Goal: Task Accomplishment & Management: Complete application form

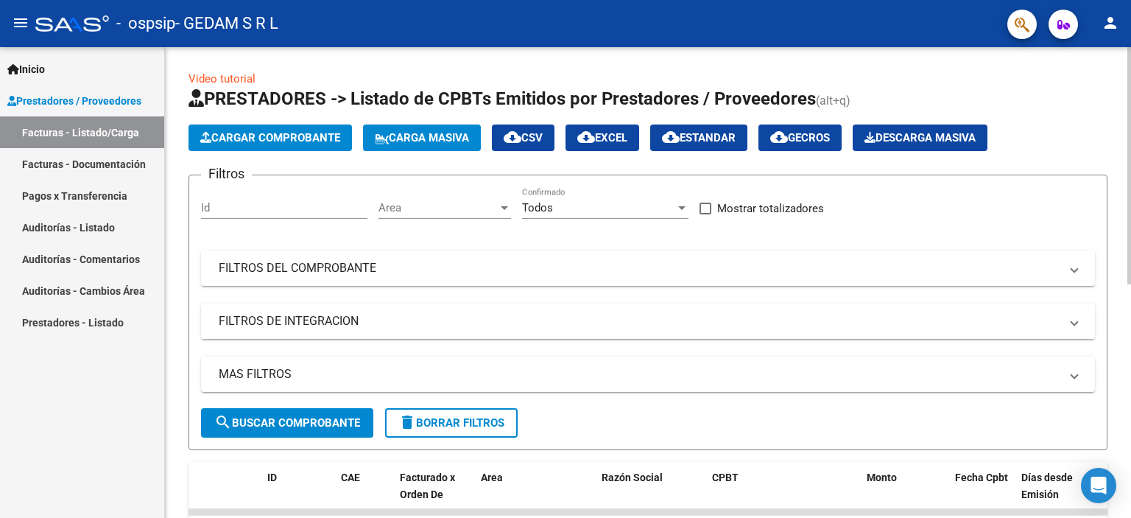
click at [312, 131] on span "Cargar Comprobante" at bounding box center [270, 137] width 140 height 13
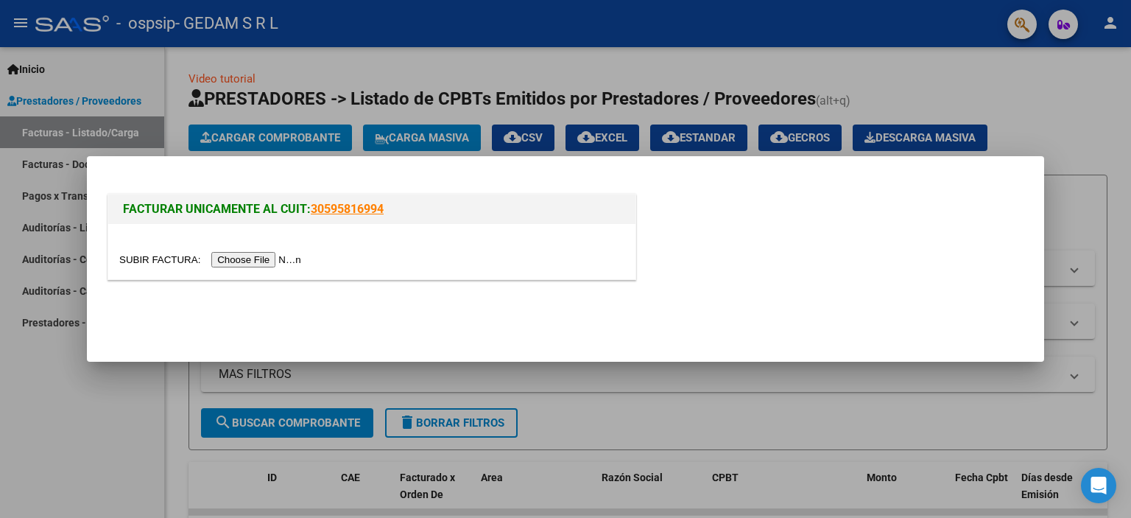
click at [272, 254] on input "file" at bounding box center [212, 259] width 186 height 15
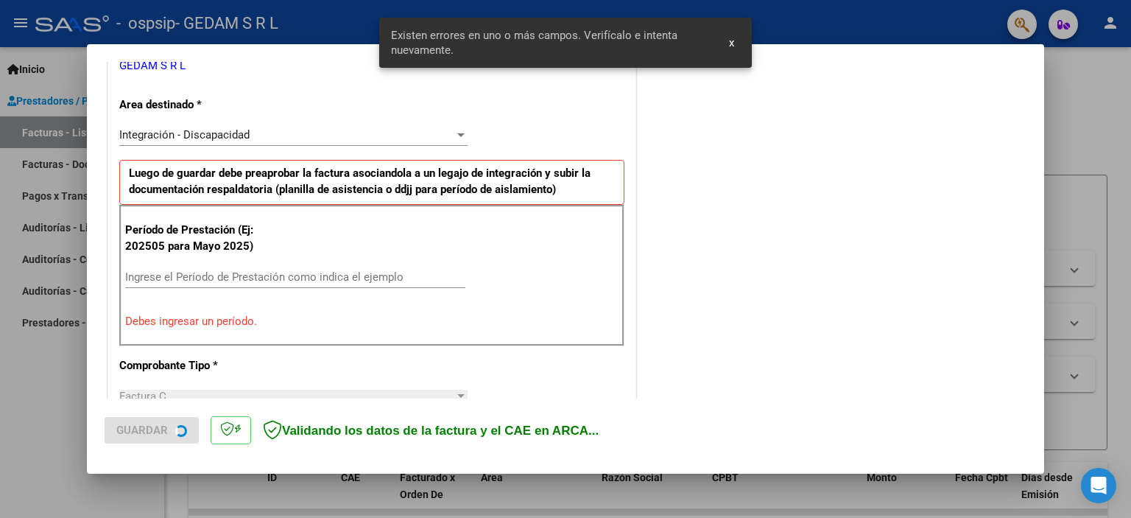
scroll to position [315, 0]
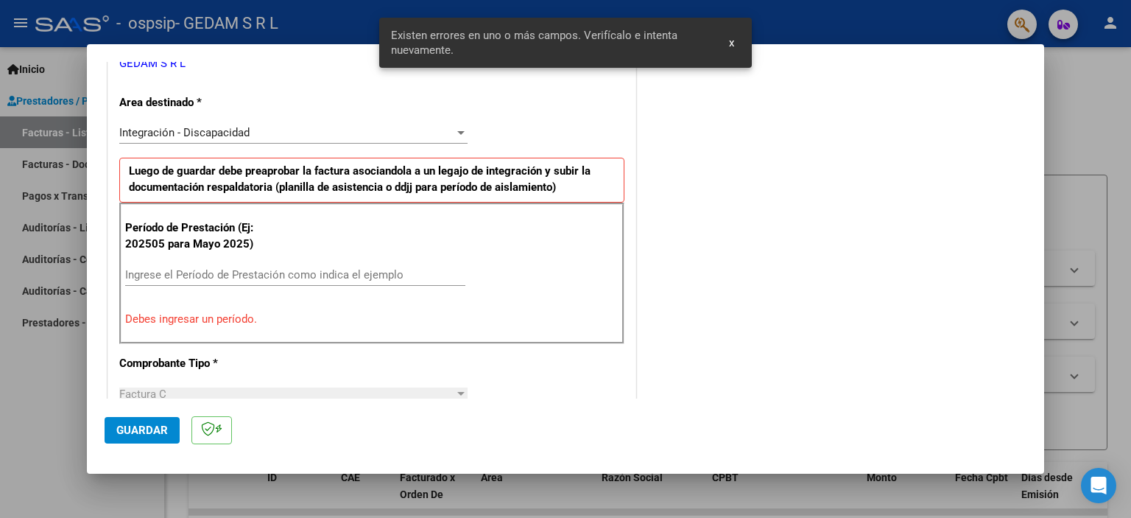
click at [324, 268] on input "Ingrese el Período de Prestación como indica el ejemplo" at bounding box center [295, 274] width 340 height 13
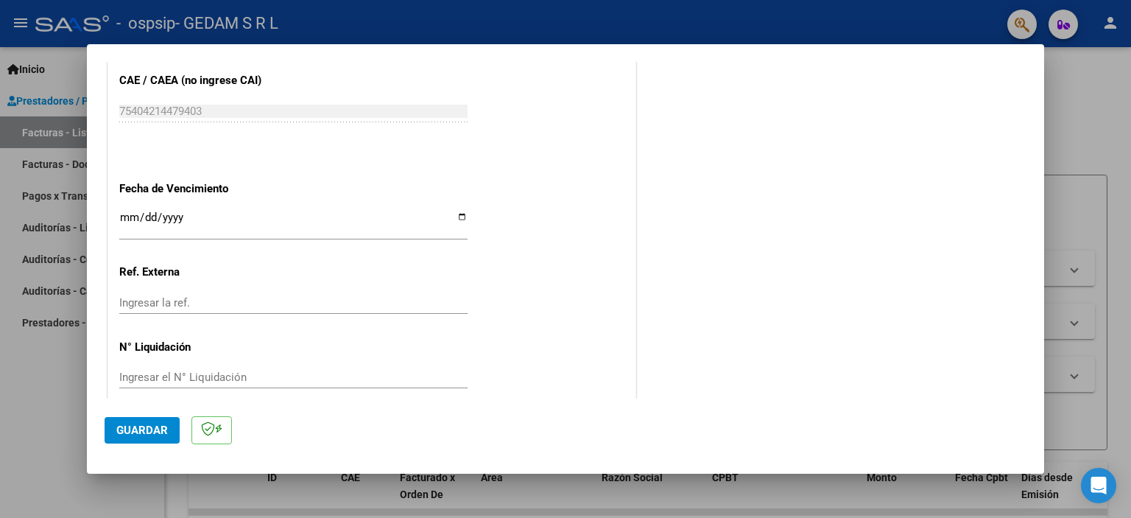
scroll to position [957, 0]
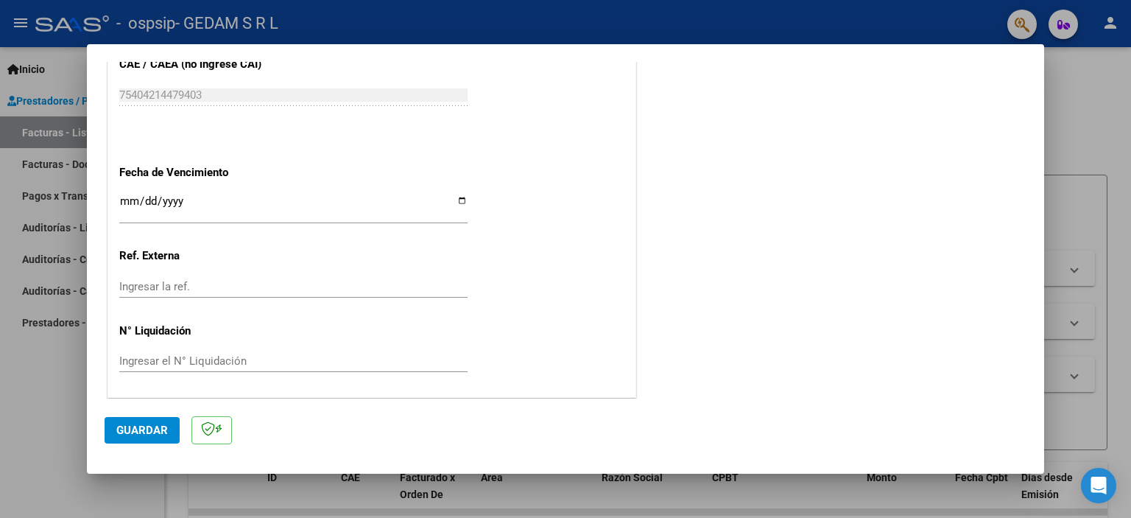
type input "202509"
click at [252, 208] on input "Ingresar la fecha" at bounding box center [293, 207] width 348 height 24
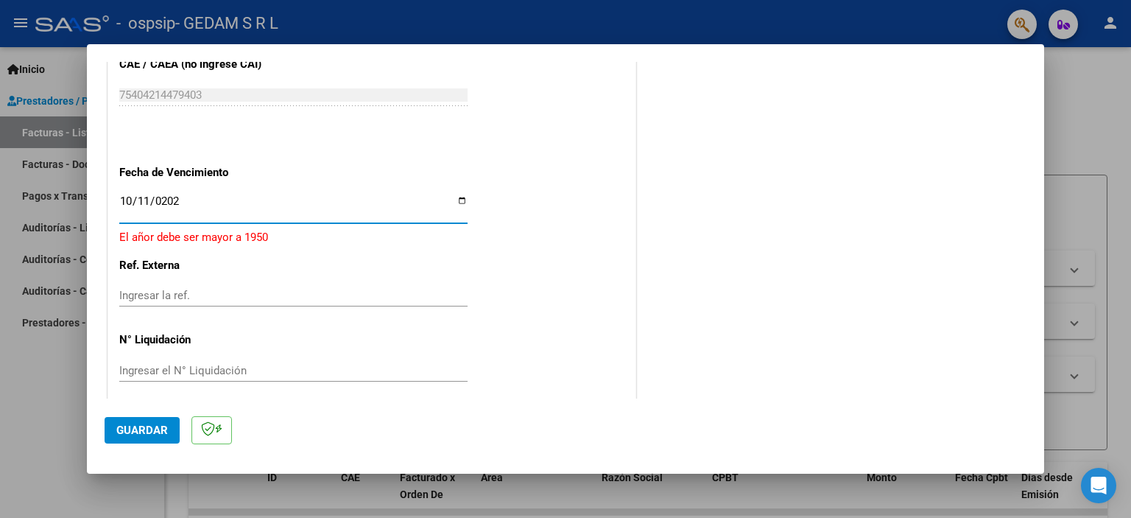
type input "[DATE]"
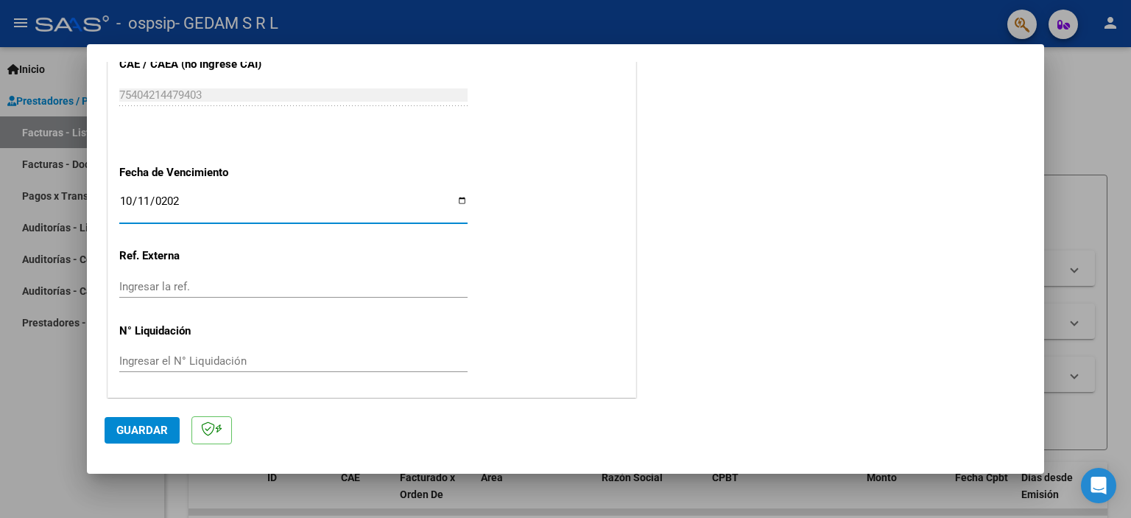
click at [125, 426] on span "Guardar" at bounding box center [142, 429] width 52 height 13
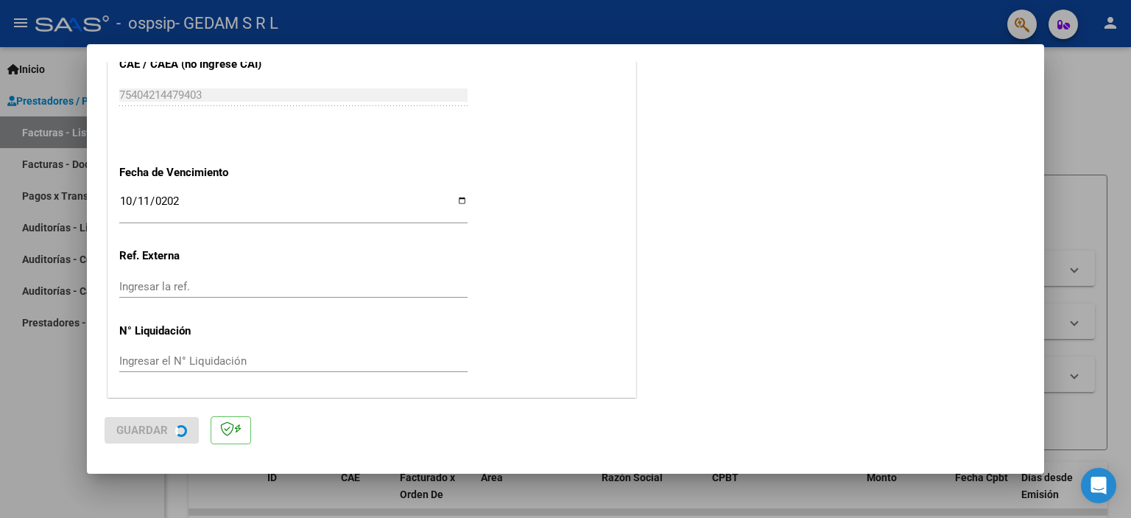
scroll to position [0, 0]
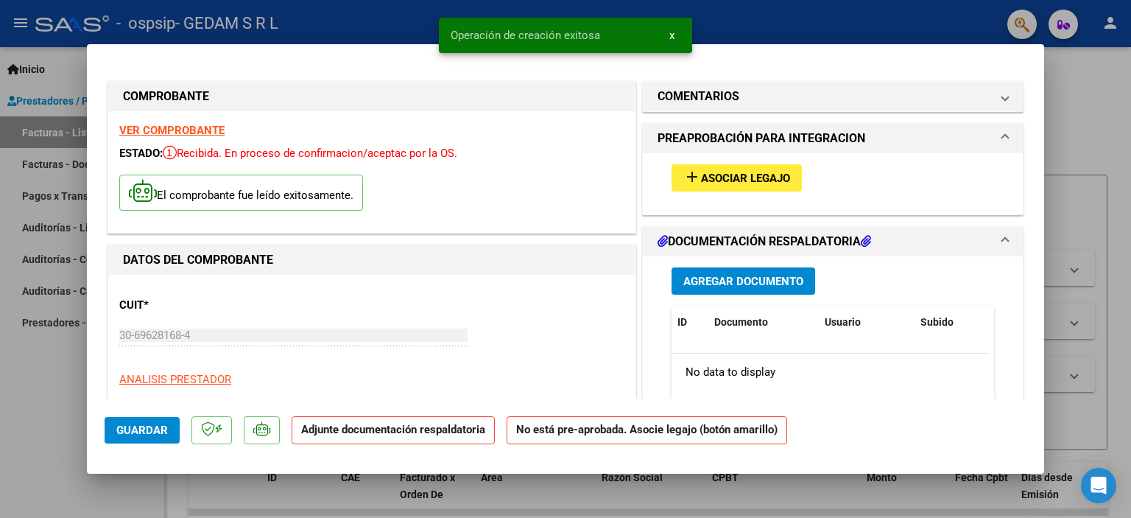
click at [724, 181] on span "Asociar Legajo" at bounding box center [745, 178] width 89 height 13
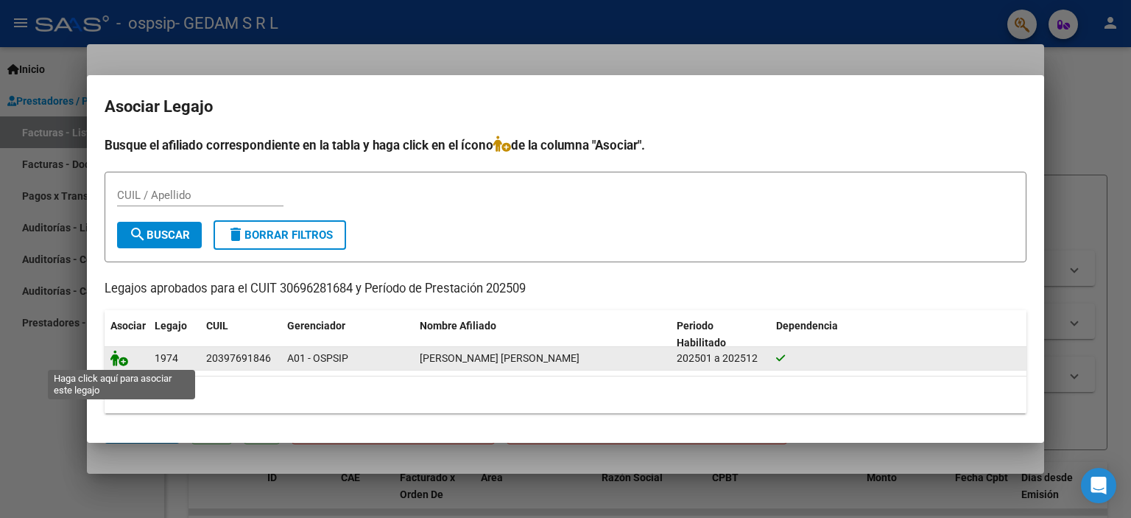
click at [121, 359] on icon at bounding box center [119, 358] width 18 height 16
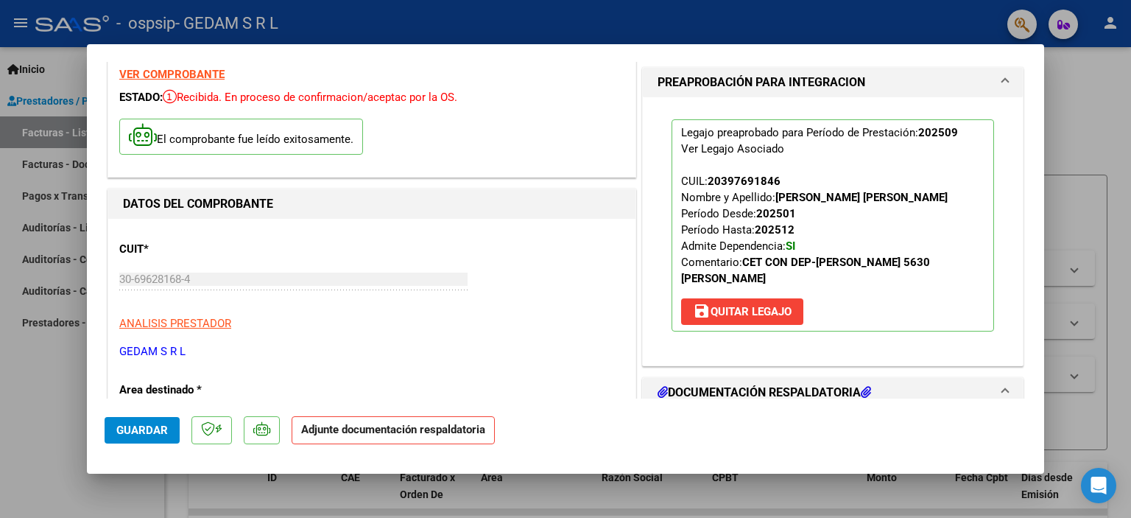
scroll to position [294, 0]
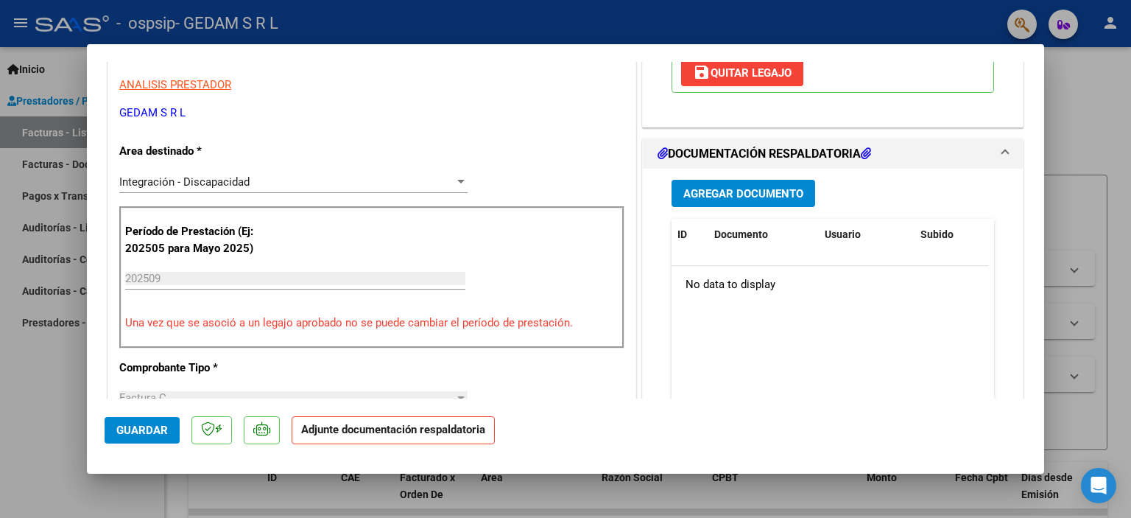
click at [757, 189] on span "Agregar Documento" at bounding box center [743, 193] width 120 height 13
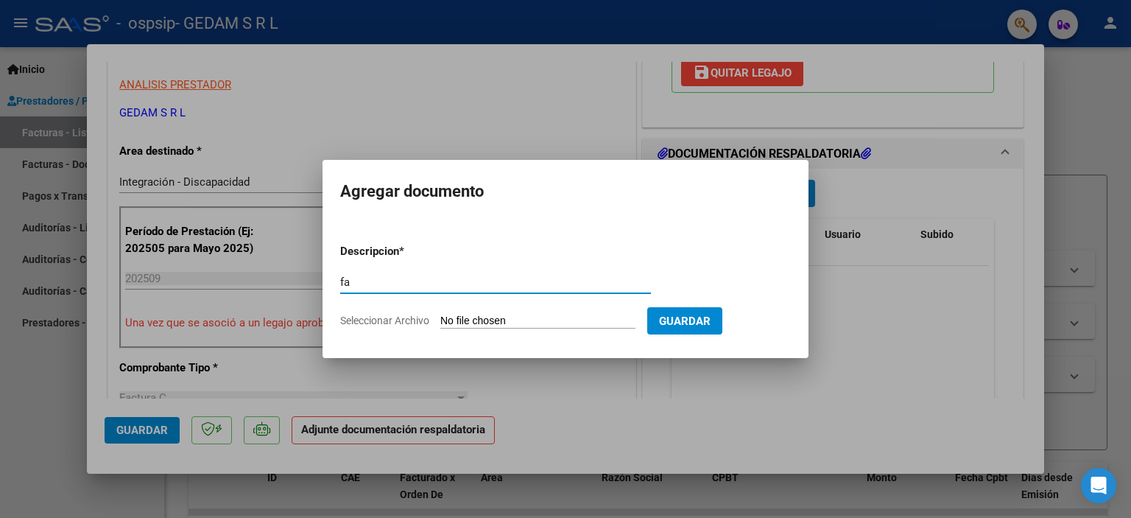
type input "f"
type input "informe"
click at [492, 323] on input "Seleccionar Archivo" at bounding box center [537, 321] width 195 height 14
type input "C:\fakepath\Informe Mensual 09-2025.pdf"
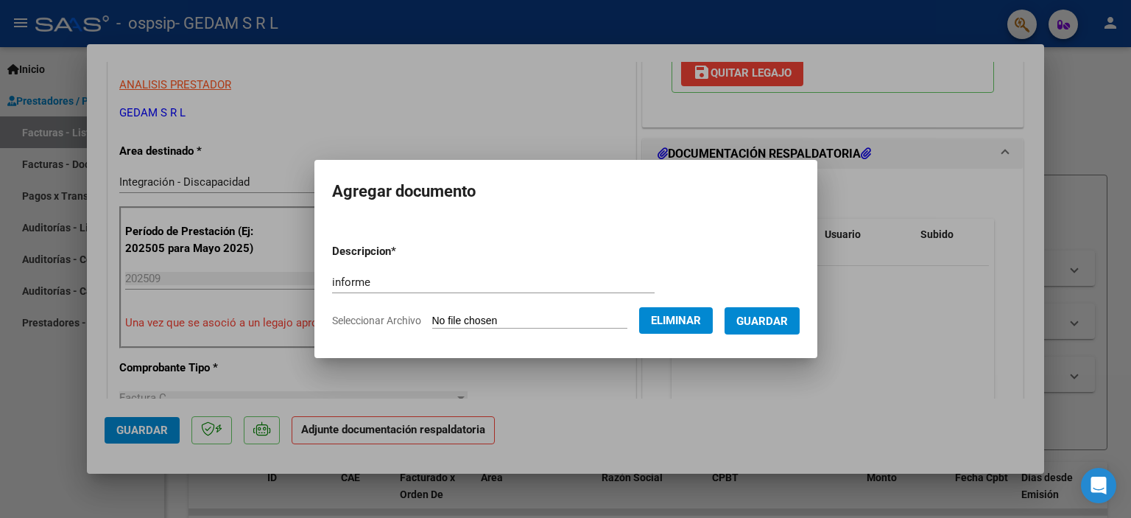
click at [768, 325] on span "Guardar" at bounding box center [762, 320] width 52 height 13
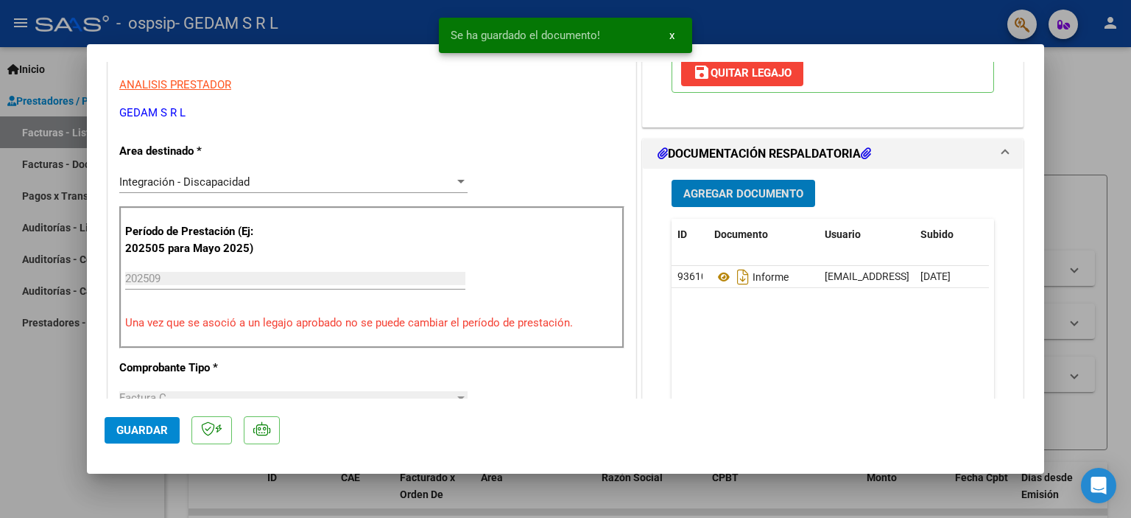
click at [741, 189] on span "Agregar Documento" at bounding box center [743, 193] width 120 height 13
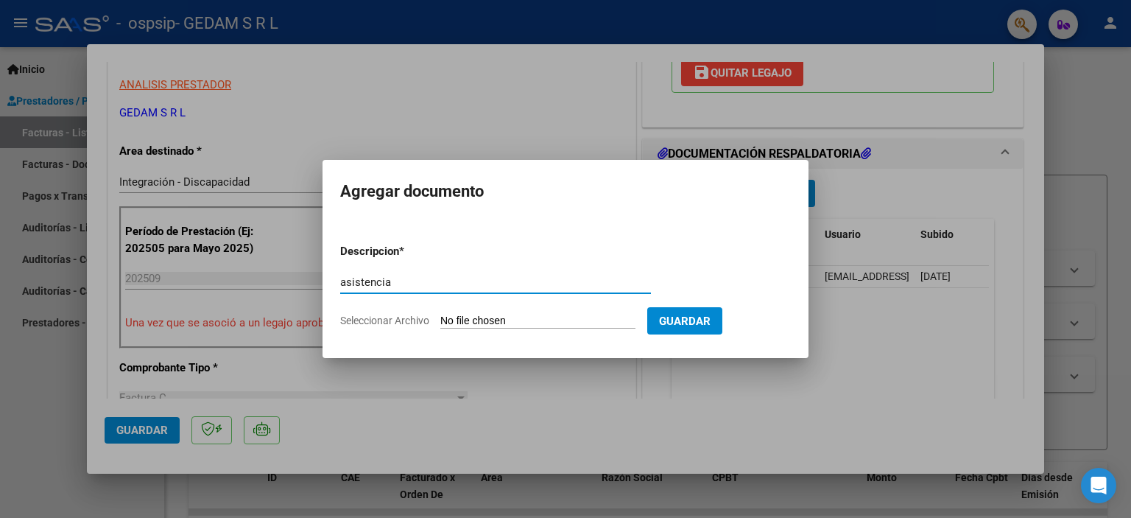
type input "asistencia"
click at [479, 317] on input "Seleccionar Archivo" at bounding box center [537, 321] width 195 height 14
type input "C:\fakepath\Asistencia 09-2025.pdf"
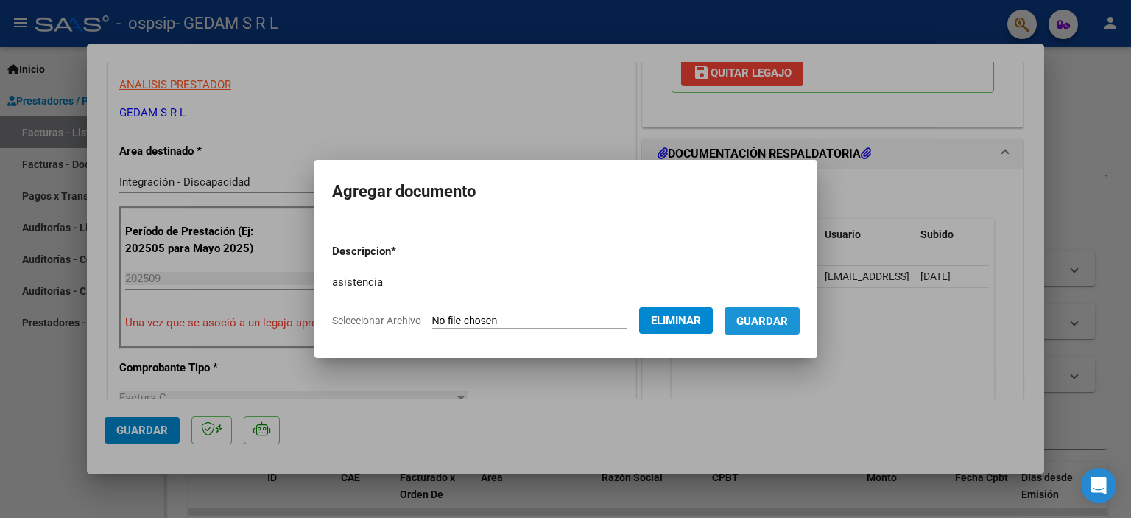
click at [760, 328] on span "Guardar" at bounding box center [762, 320] width 52 height 13
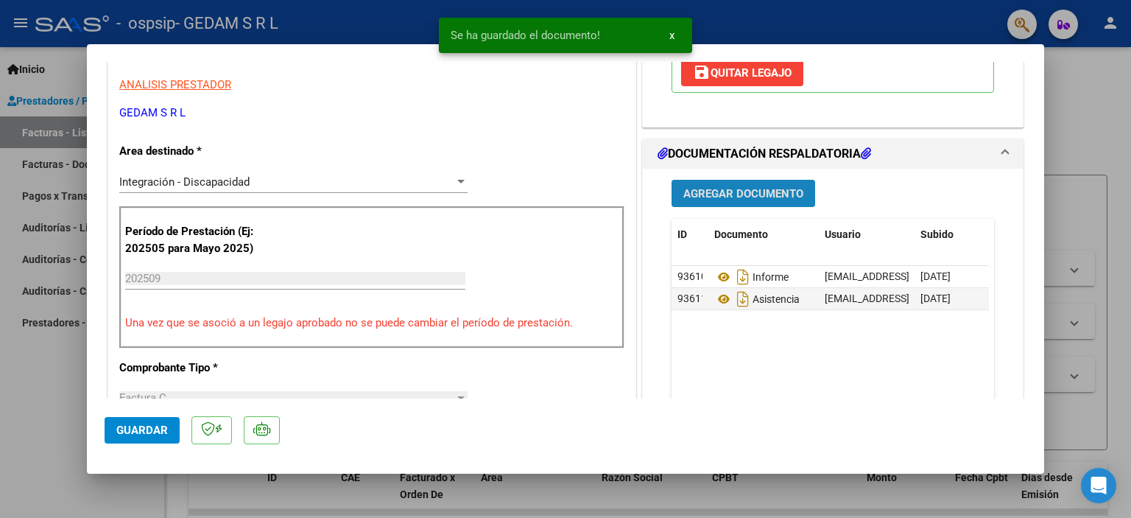
click at [762, 195] on span "Agregar Documento" at bounding box center [743, 193] width 120 height 13
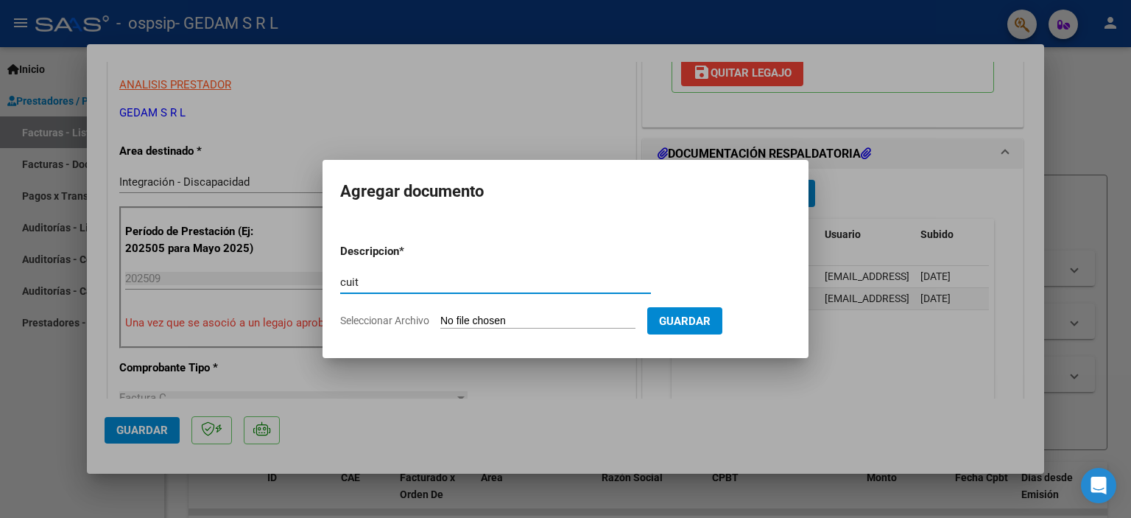
type input "cuit"
click at [489, 325] on input "Seleccionar Archivo" at bounding box center [537, 321] width 195 height 14
type input "C:\fakepath\AFIP [DATE].pdf"
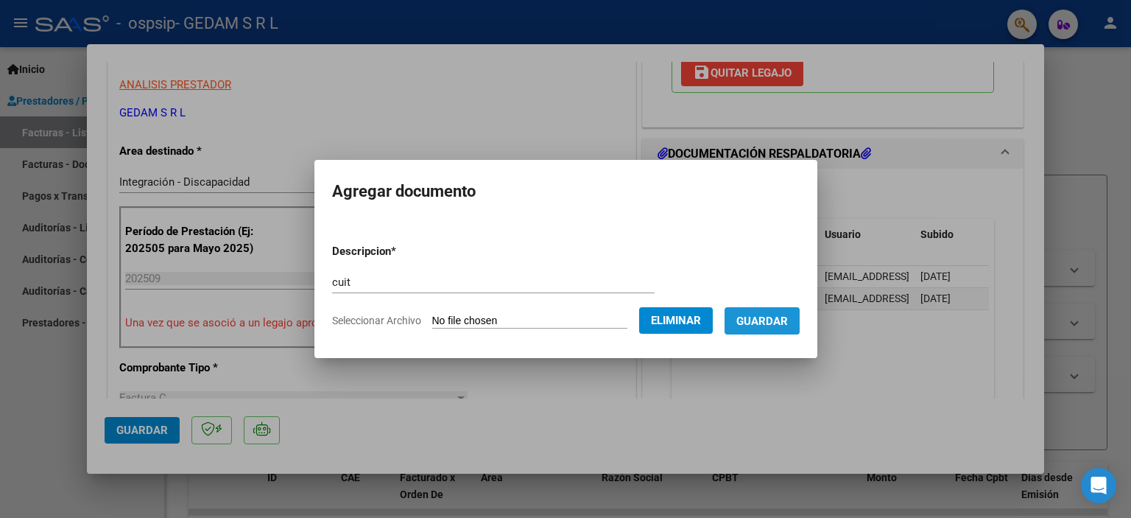
click at [780, 320] on span "Guardar" at bounding box center [762, 320] width 52 height 13
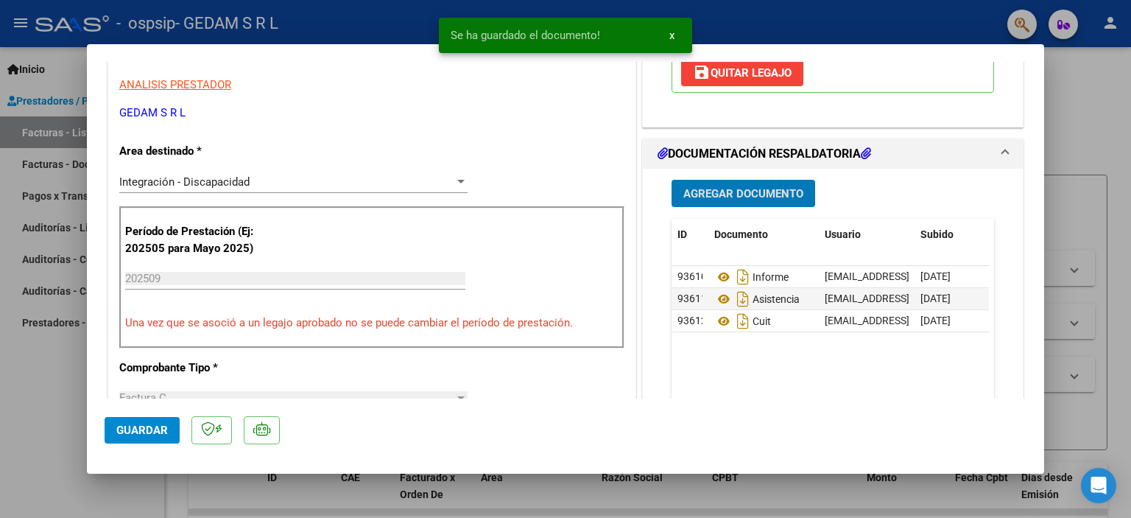
click at [763, 188] on span "Agregar Documento" at bounding box center [743, 193] width 120 height 13
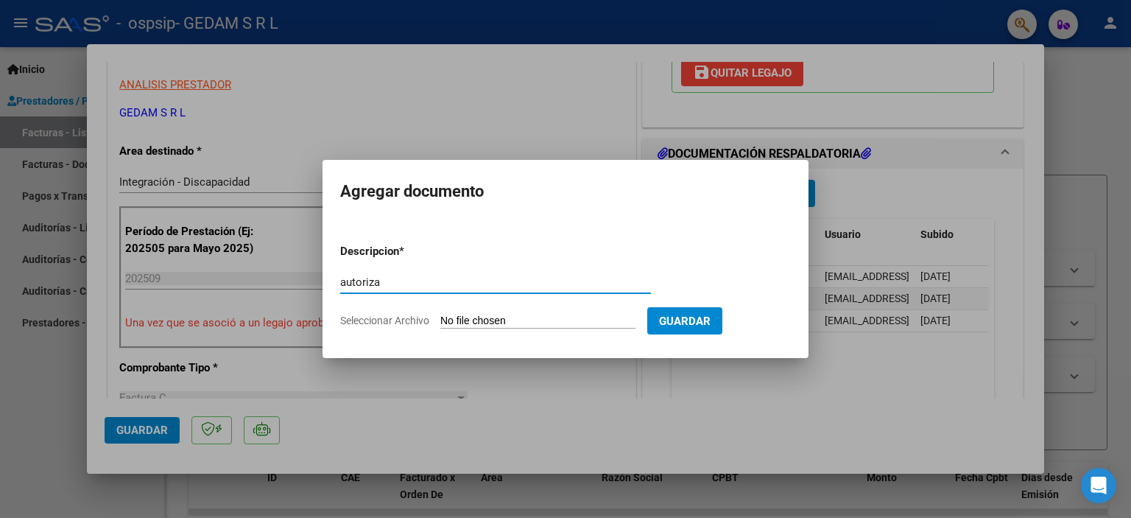
type input "autoriza"
click at [498, 322] on input "Seleccionar Archivo" at bounding box center [537, 321] width 195 height 14
type input "C:\fakepath\AUTORIZACION 2025.pdf"
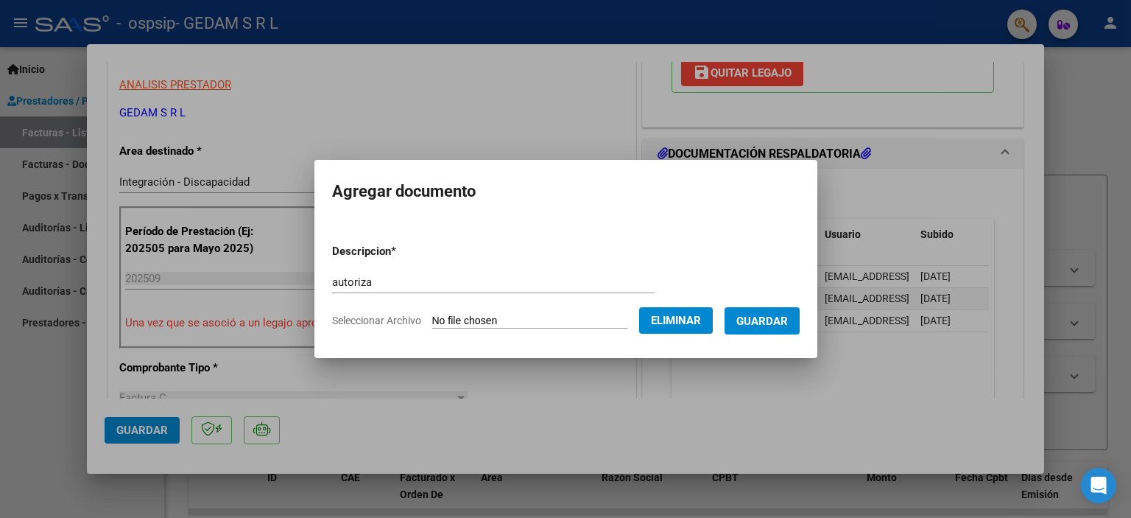
click at [788, 325] on span "Guardar" at bounding box center [762, 320] width 52 height 13
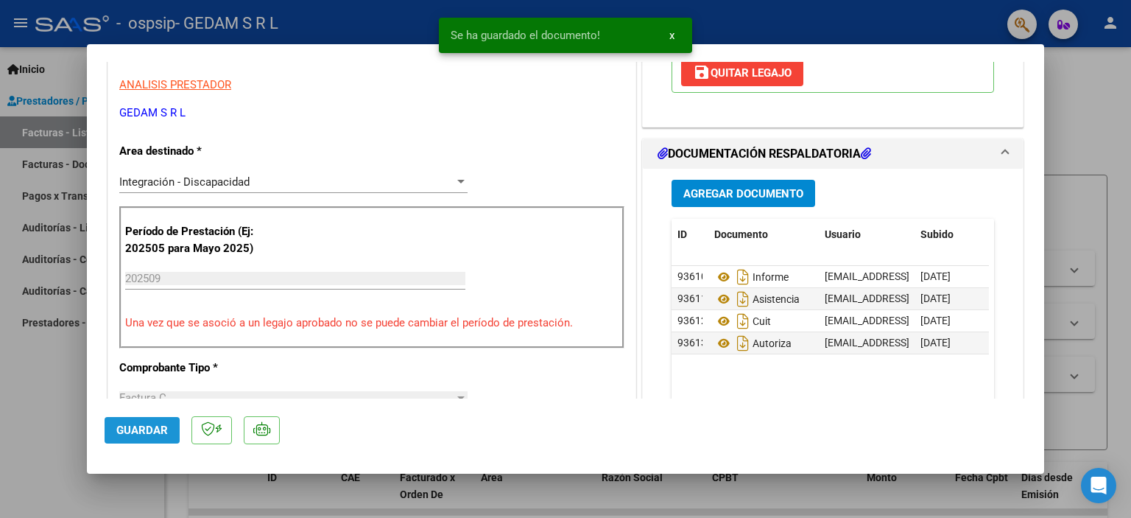
click at [147, 434] on span "Guardar" at bounding box center [142, 429] width 52 height 13
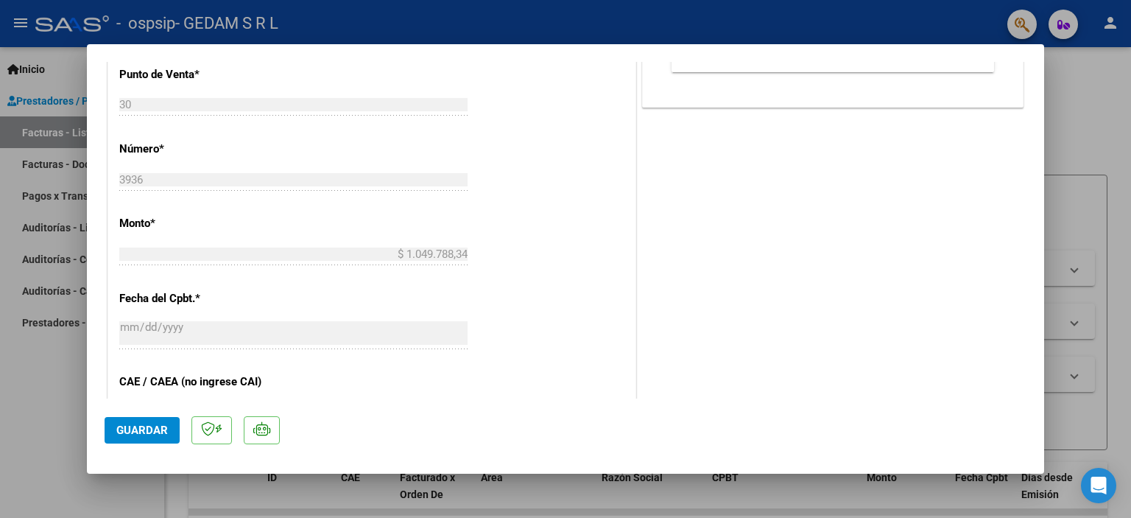
scroll to position [663, 0]
click at [127, 429] on span "Guardar" at bounding box center [142, 429] width 52 height 13
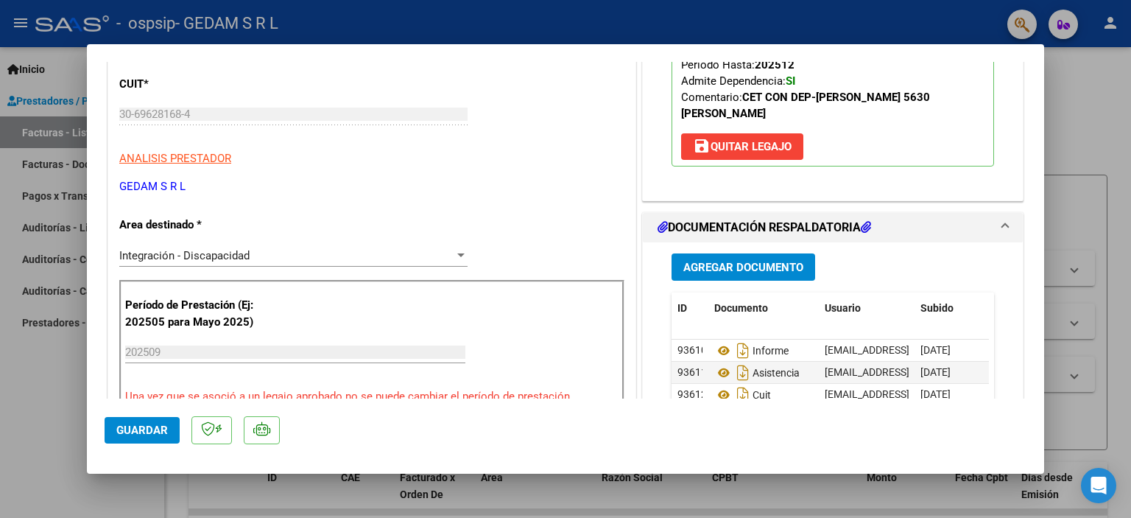
scroll to position [0, 0]
